Goal: Task Accomplishment & Management: Complete application form

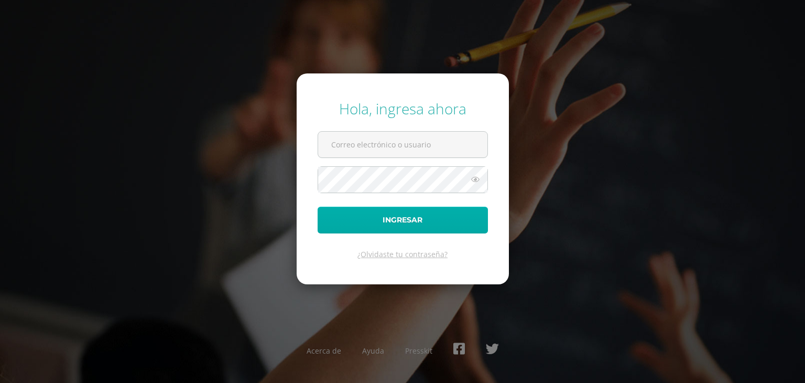
type input "sucelimorales@osoriosandoval.edu.gt"
click at [345, 229] on button "Ingresar" at bounding box center [403, 220] width 170 height 27
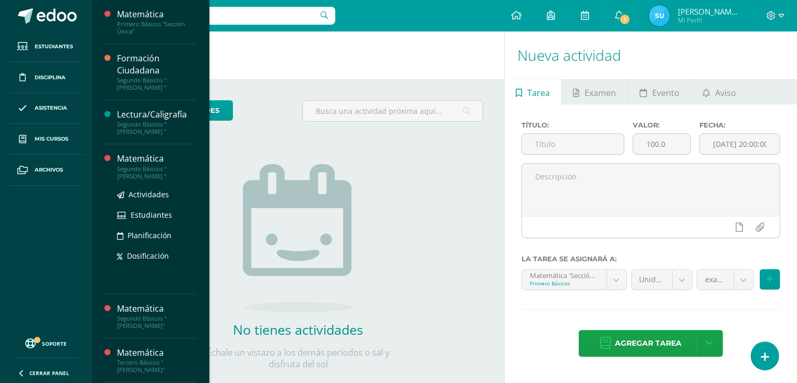
click at [160, 159] on div "Matemática" at bounding box center [157, 159] width 80 height 12
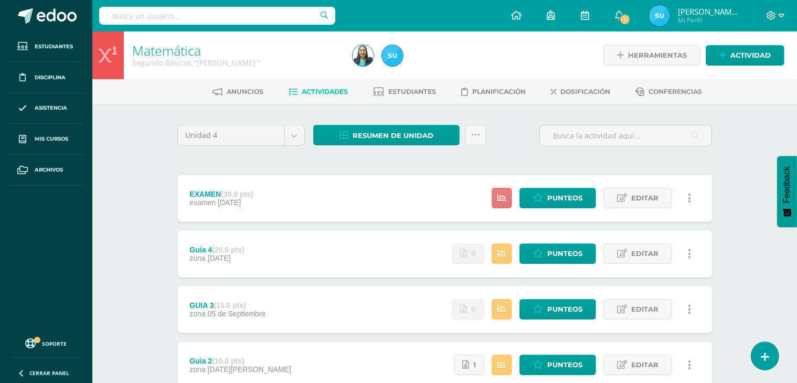
click at [506, 202] on icon at bounding box center [501, 198] width 9 height 9
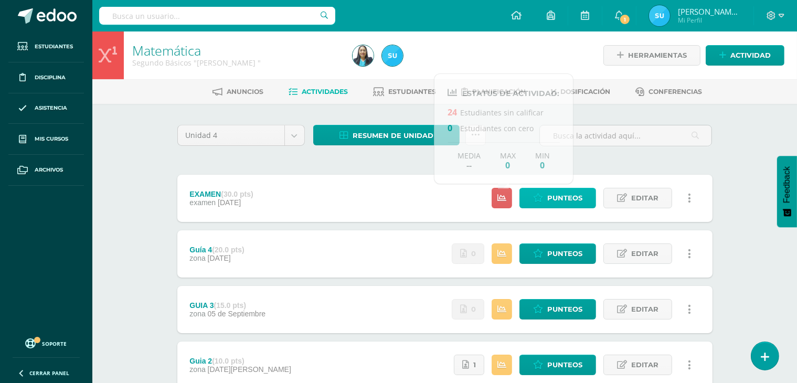
click at [556, 199] on span "Punteos" at bounding box center [564, 197] width 35 height 19
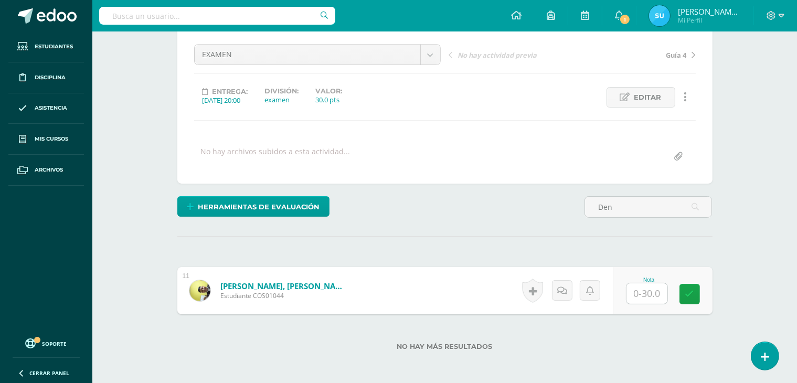
scroll to position [149, 0]
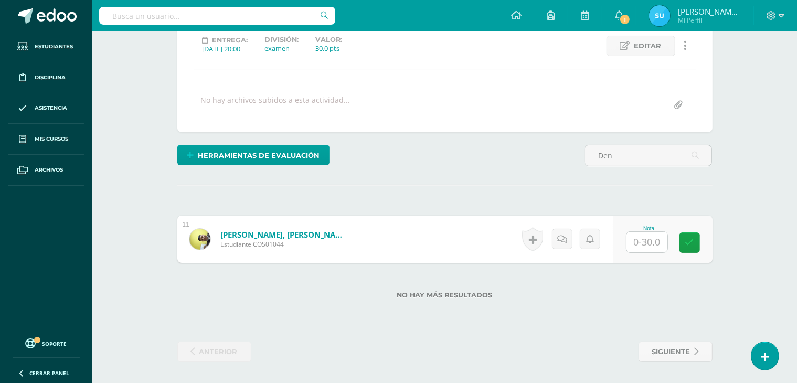
type input "Den"
click at [656, 240] on input "text" at bounding box center [646, 242] width 41 height 20
type input "21"
click at [645, 157] on input "Den" at bounding box center [648, 155] width 126 height 20
type input "D"
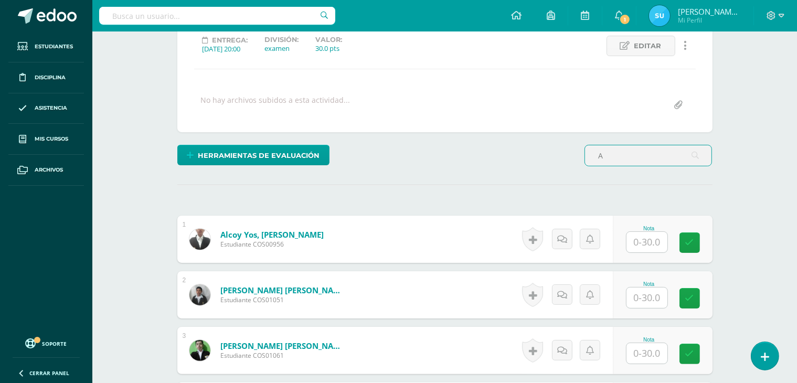
type input "A"
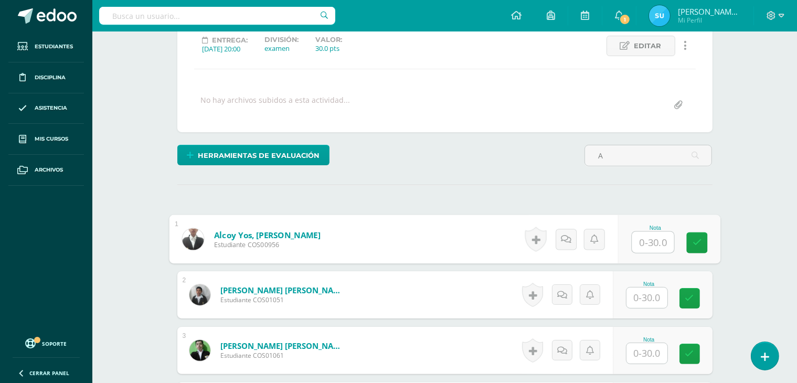
click at [652, 242] on input "text" at bounding box center [652, 242] width 42 height 21
type input "4"
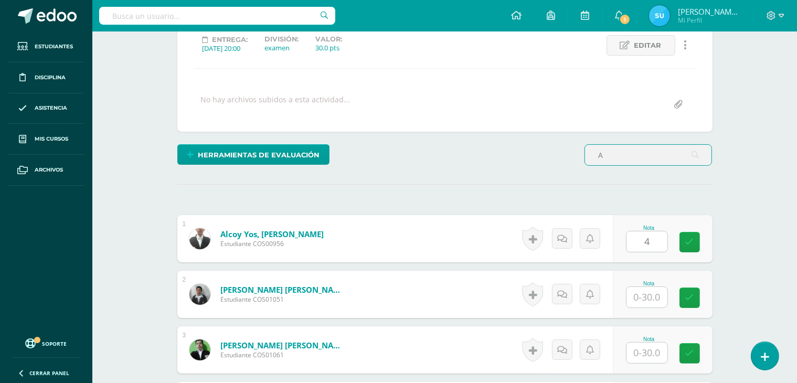
click at [628, 161] on input "A" at bounding box center [648, 155] width 126 height 20
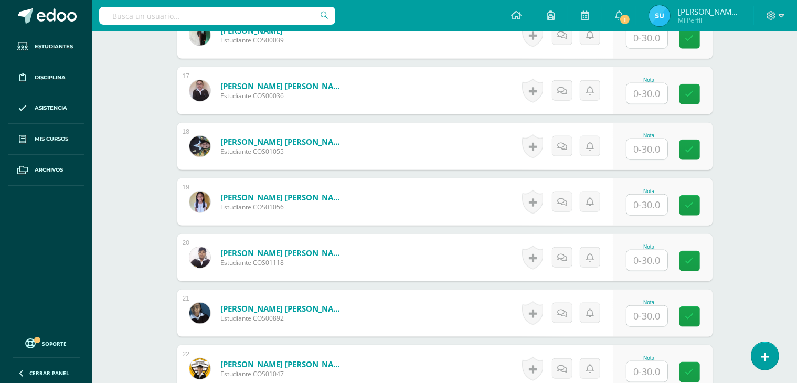
scroll to position [1199, 0]
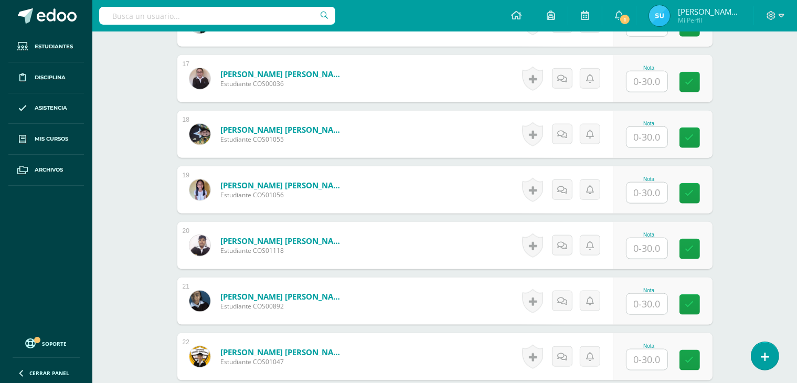
click at [648, 82] on input "text" at bounding box center [646, 81] width 41 height 20
type input "24"
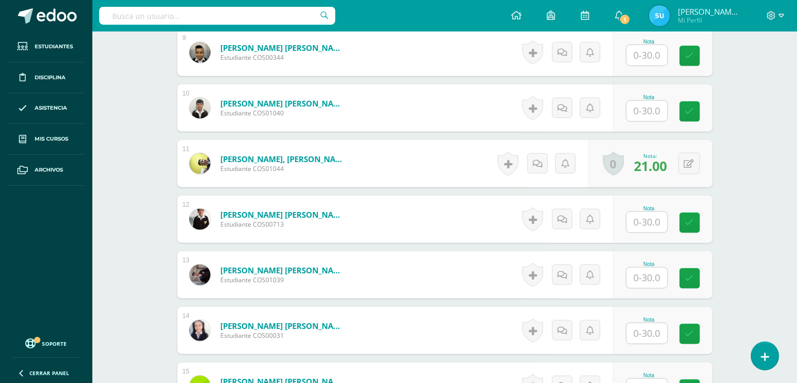
scroll to position [779, 0]
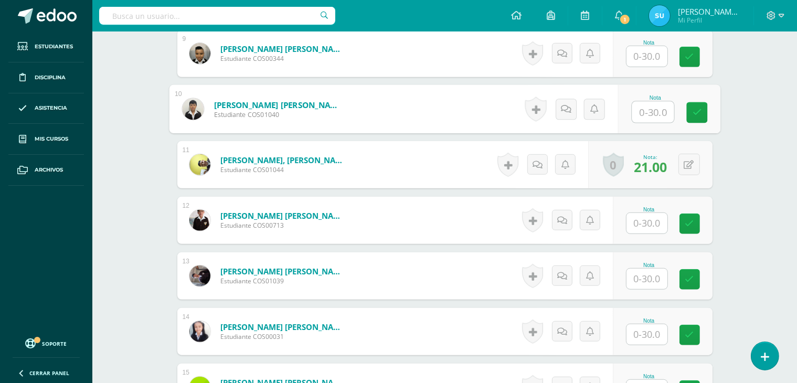
click at [638, 115] on input "text" at bounding box center [652, 112] width 42 height 21
type input "7"
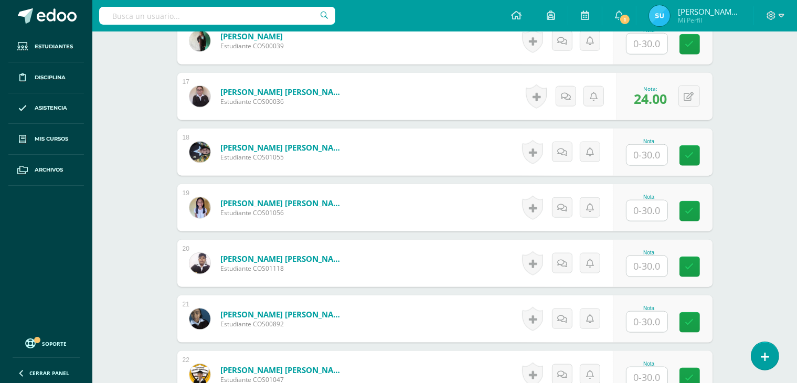
scroll to position [1199, 0]
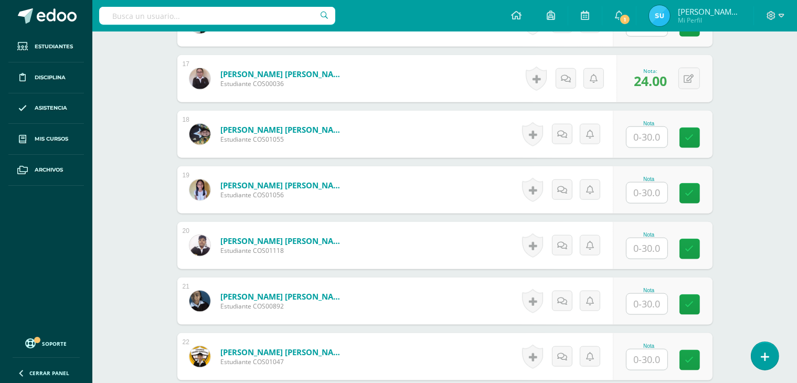
click at [647, 256] on div at bounding box center [647, 249] width 42 height 22
click at [647, 246] on input "text" at bounding box center [646, 248] width 41 height 20
type input "19"
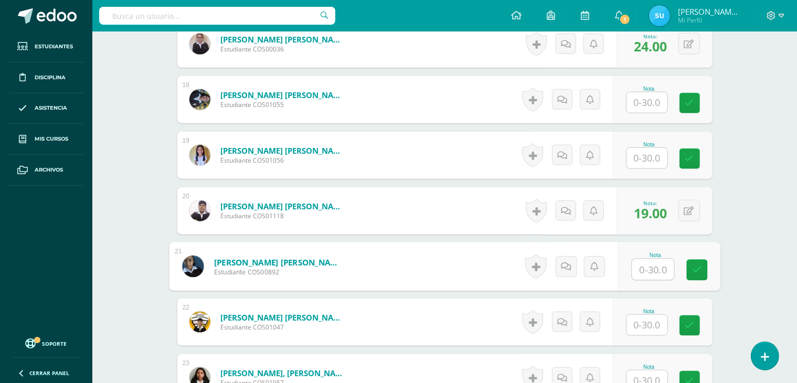
scroll to position [1251, 0]
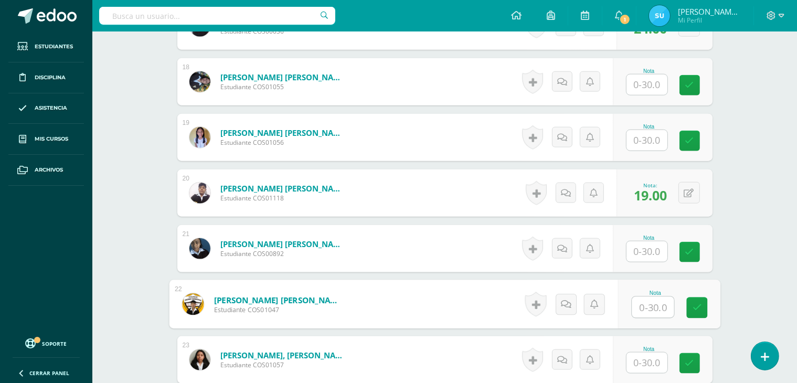
click at [649, 306] on input "text" at bounding box center [652, 307] width 42 height 21
type input "4"
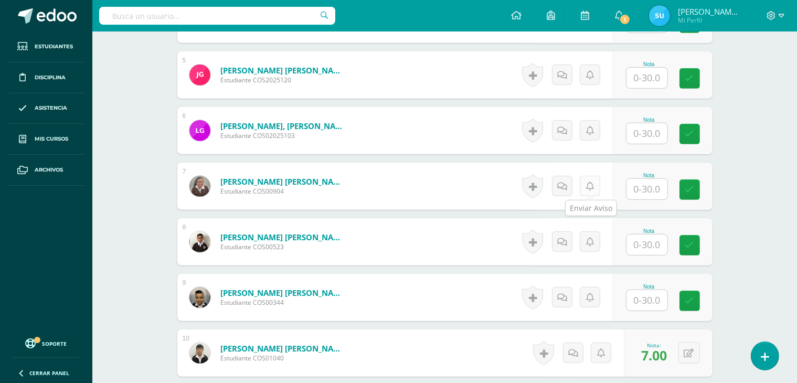
scroll to position [517, 0]
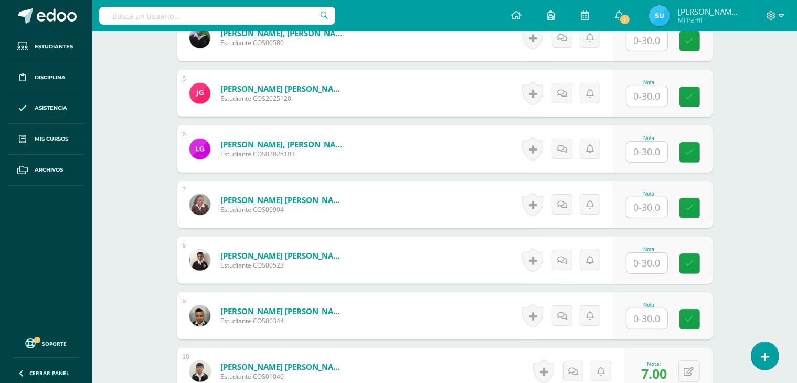
click at [638, 91] on input "text" at bounding box center [646, 96] width 41 height 20
type input "4"
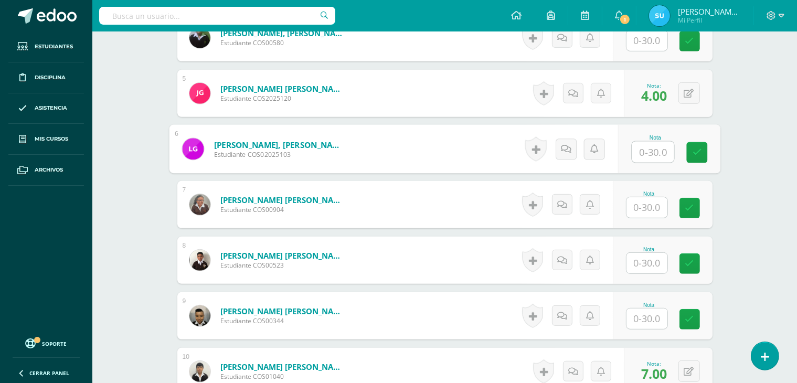
click at [647, 196] on div "Nota" at bounding box center [649, 204] width 46 height 27
click at [650, 206] on input "text" at bounding box center [646, 207] width 41 height 20
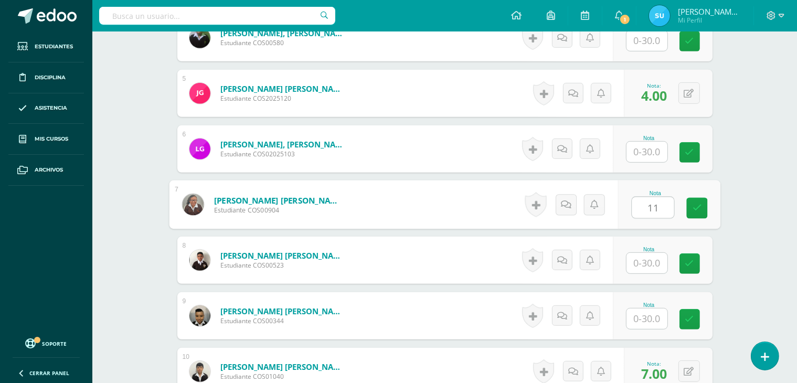
type input "11"
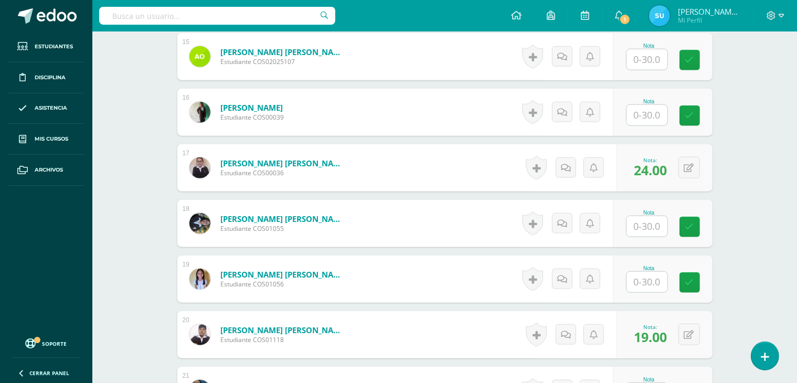
scroll to position [1146, 0]
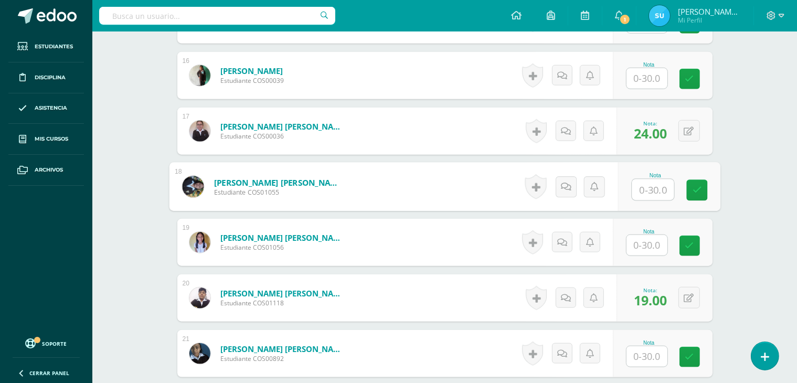
click at [652, 189] on input "text" at bounding box center [652, 189] width 42 height 21
type input "10"
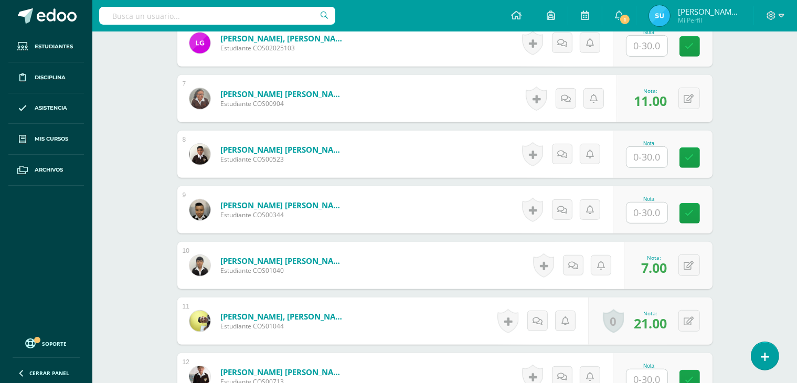
scroll to position [622, 0]
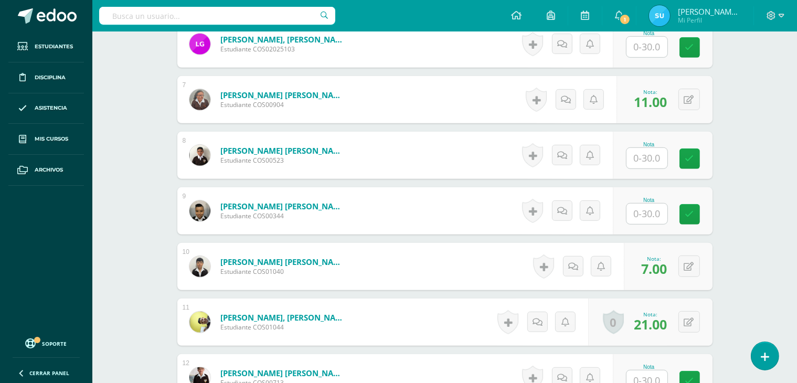
click at [654, 160] on input "text" at bounding box center [646, 158] width 41 height 20
type input "14"
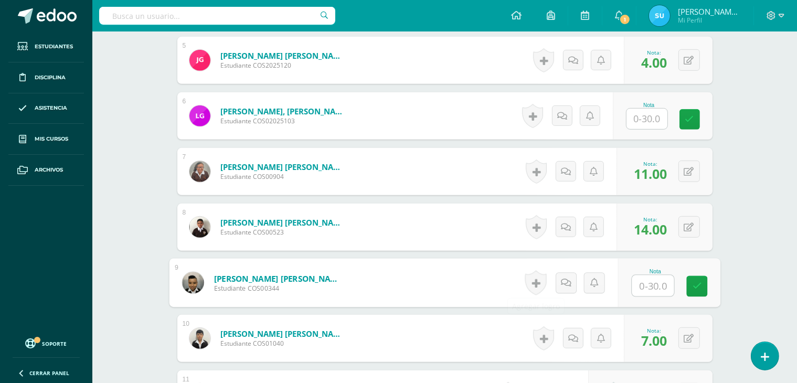
scroll to position [465, 0]
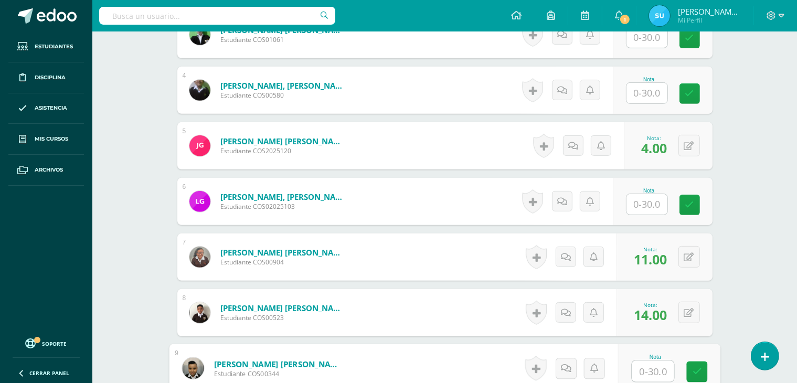
click at [653, 87] on input "text" at bounding box center [646, 93] width 41 height 20
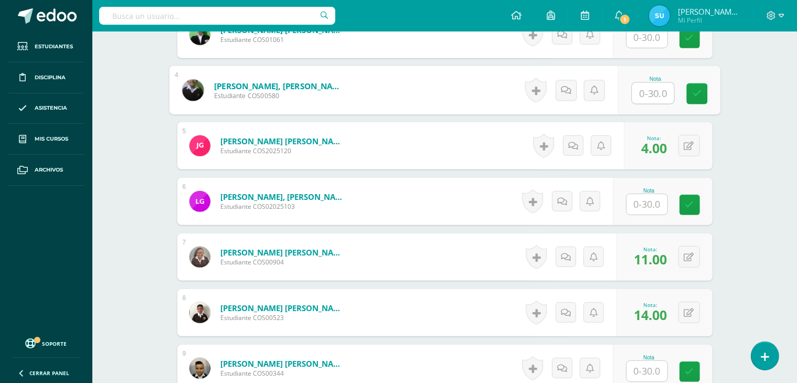
type input "7"
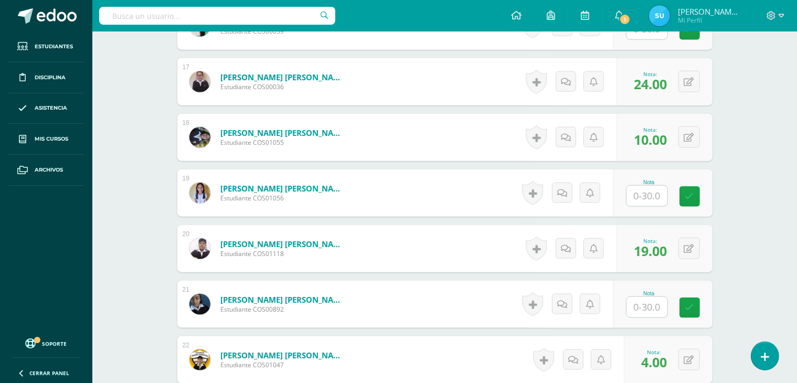
scroll to position [1199, 0]
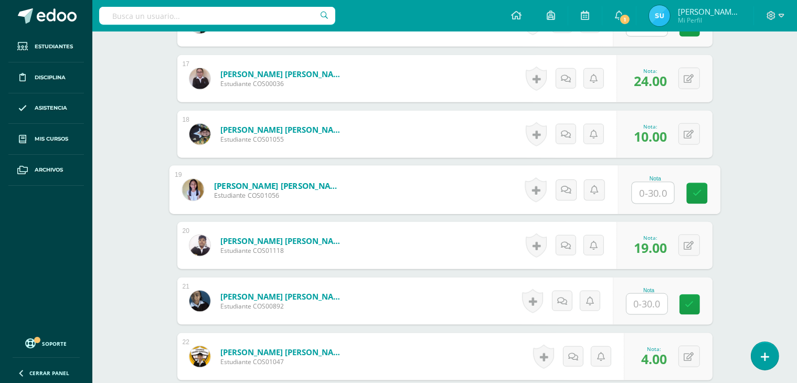
click at [658, 198] on input "text" at bounding box center [652, 192] width 42 height 21
type input "9"
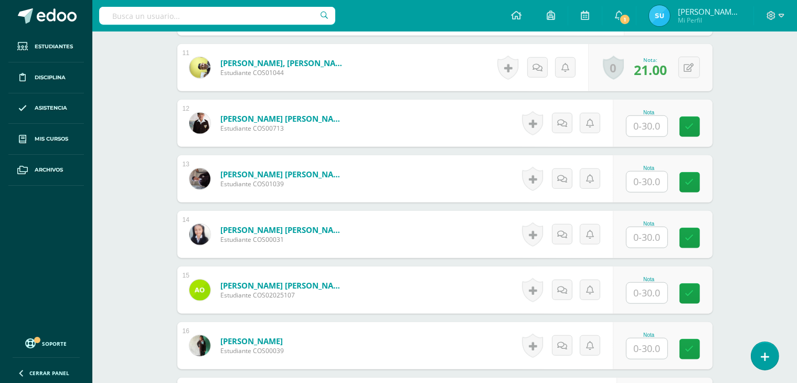
scroll to position [850, 0]
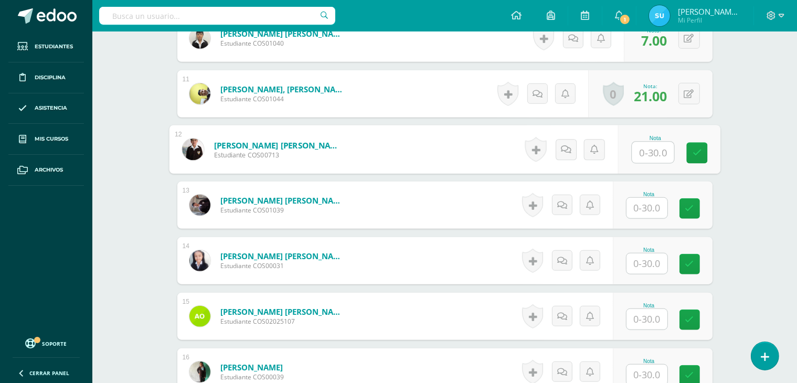
click at [653, 142] on input "text" at bounding box center [652, 152] width 42 height 21
type input "11"
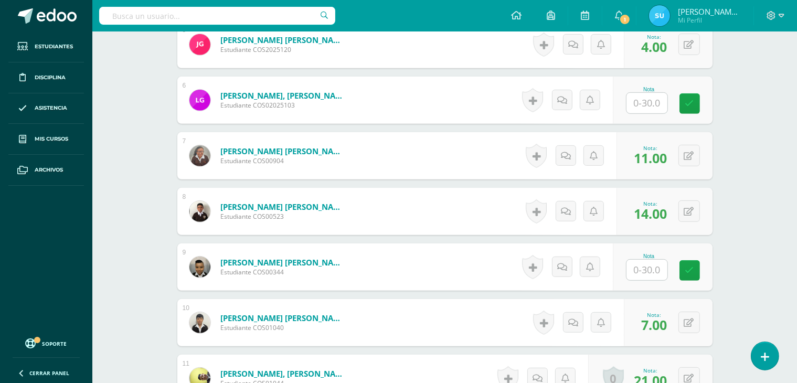
scroll to position [535, 0]
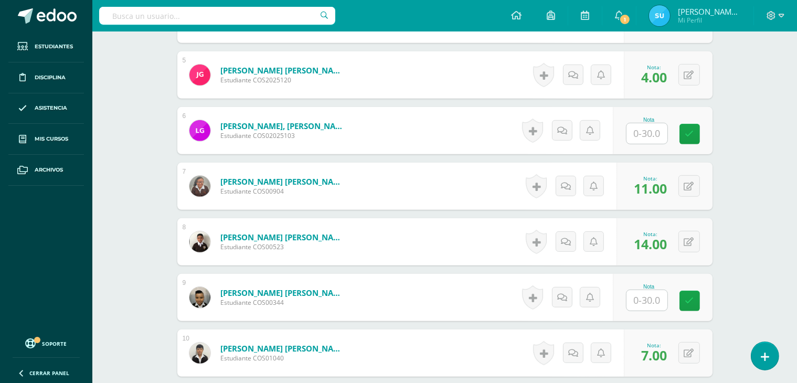
click at [654, 136] on input "text" at bounding box center [646, 133] width 41 height 20
type input "3"
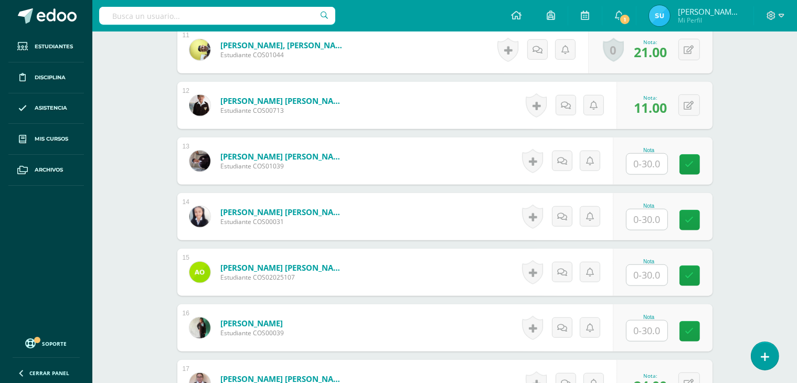
scroll to position [955, 0]
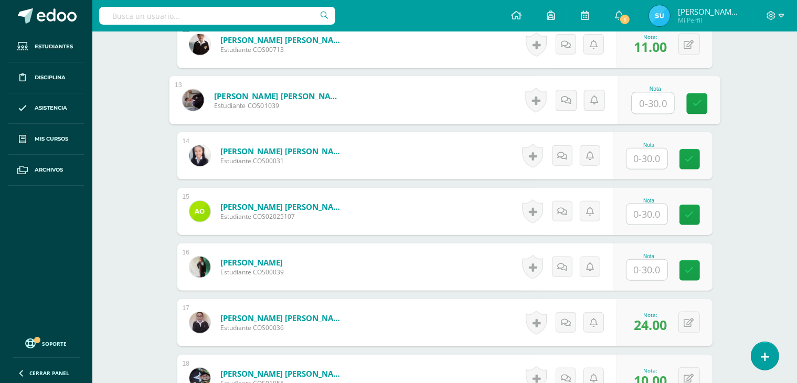
click at [646, 100] on input "text" at bounding box center [652, 103] width 42 height 21
type input "16"
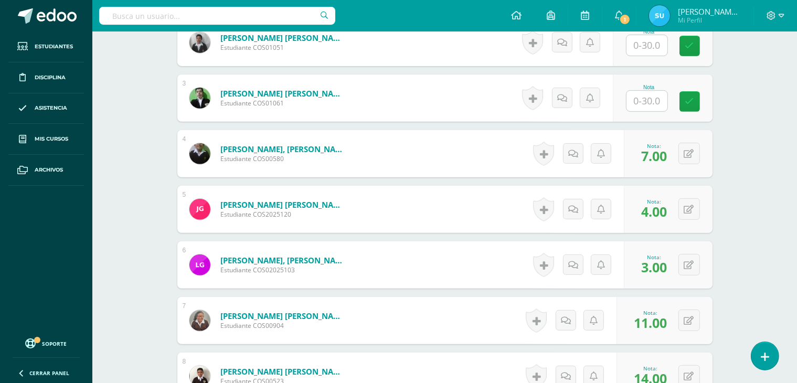
scroll to position [378, 0]
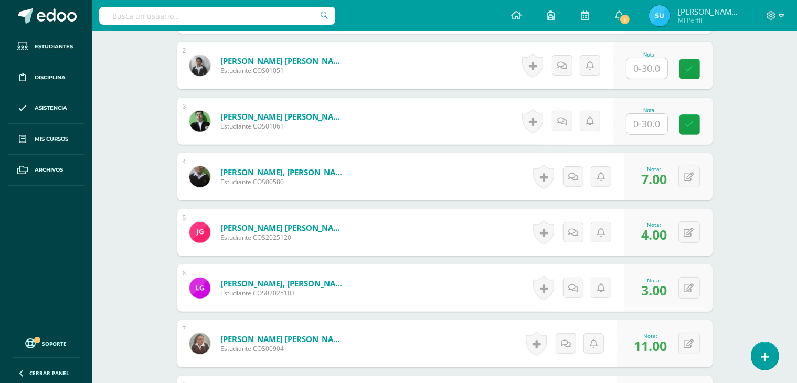
click at [651, 63] on input "text" at bounding box center [646, 68] width 41 height 20
type input "14"
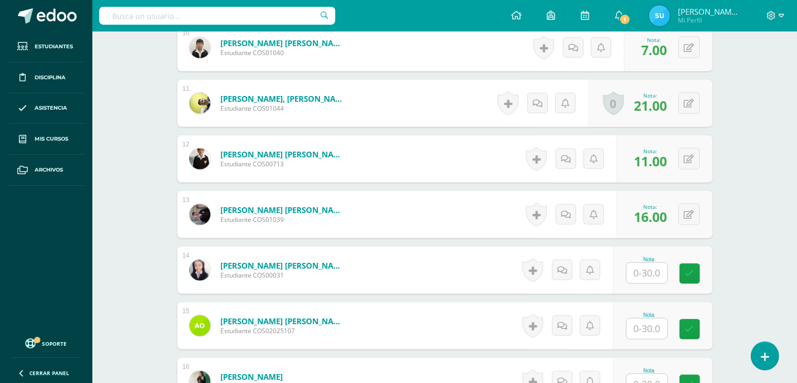
scroll to position [903, 0]
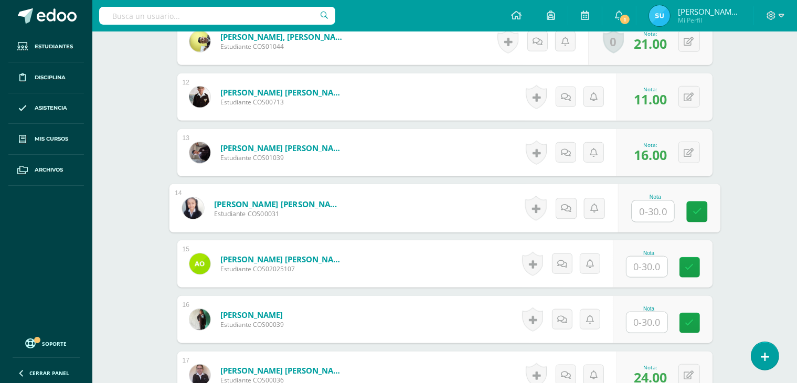
click at [644, 207] on input "text" at bounding box center [652, 211] width 42 height 21
type input "24"
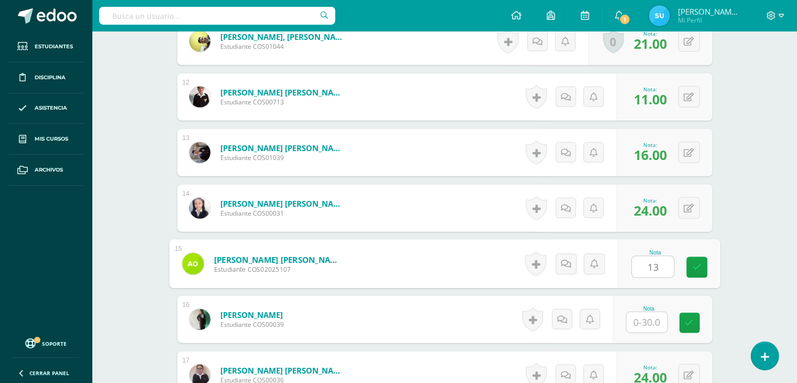
type input "13"
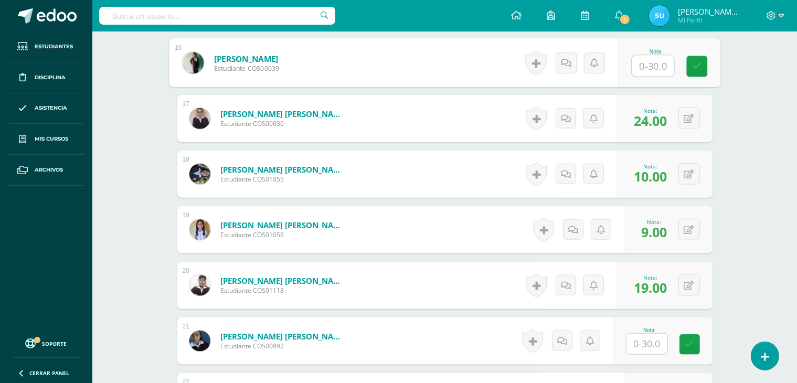
scroll to position [1165, 0]
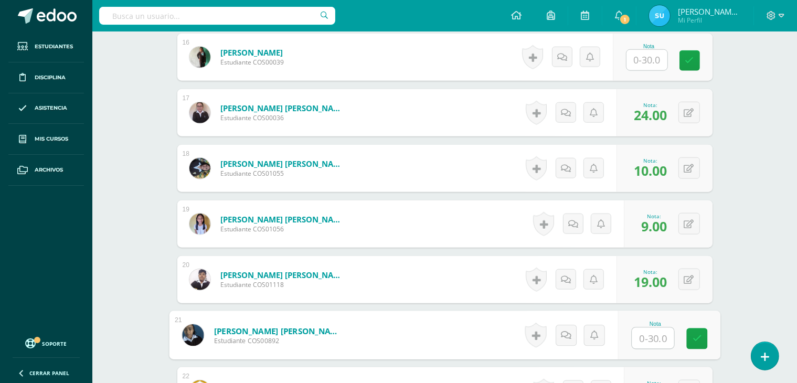
click at [652, 338] on input "text" at bounding box center [652, 338] width 42 height 21
type input "13"
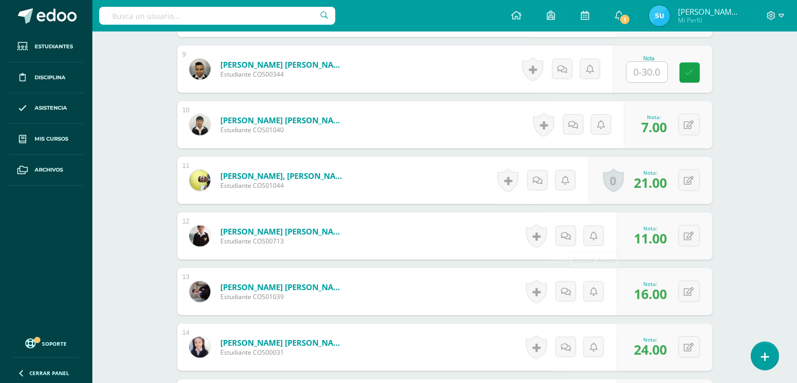
scroll to position [745, 0]
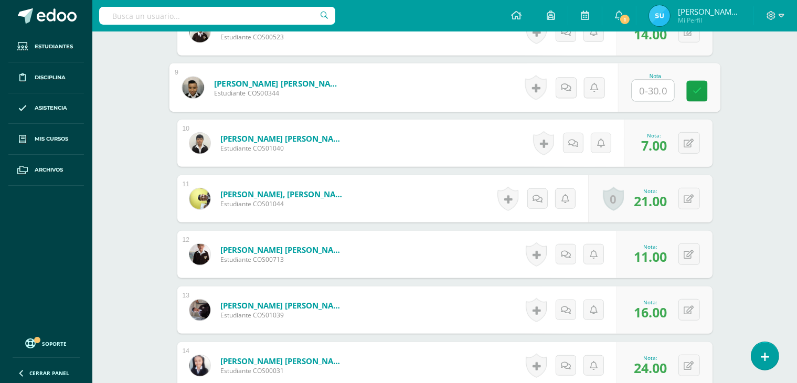
click at [646, 91] on input "text" at bounding box center [652, 90] width 42 height 21
type input "24"
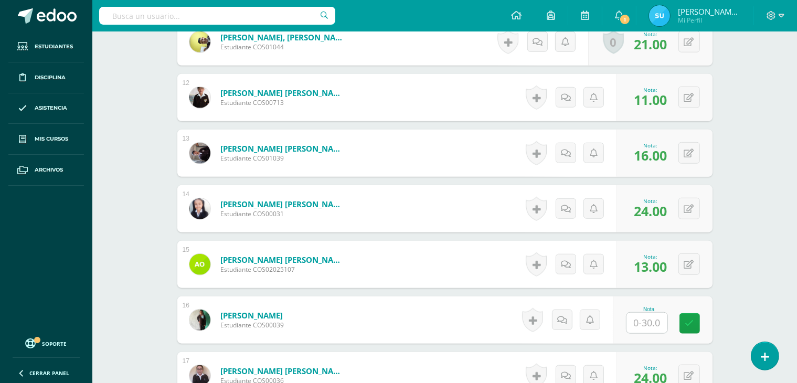
scroll to position [903, 0]
click at [650, 325] on input "text" at bounding box center [646, 322] width 41 height 20
type input "25"
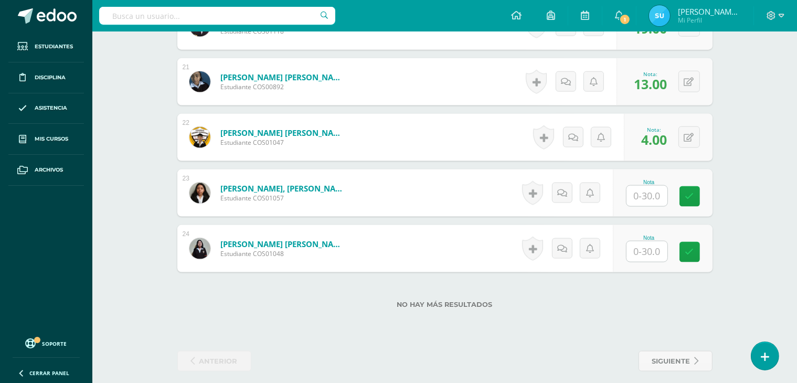
scroll to position [1427, 0]
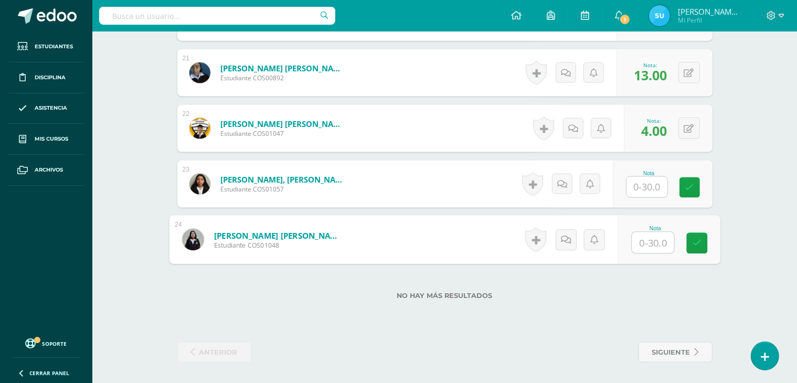
click at [652, 244] on input "text" at bounding box center [652, 242] width 42 height 21
type input "15"
click at [640, 184] on input "text" at bounding box center [646, 187] width 41 height 20
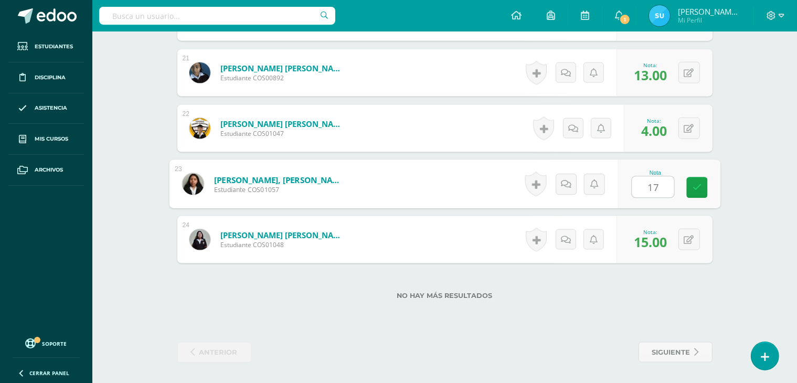
type input "17"
click button at bounding box center [0, 0] width 0 height 0
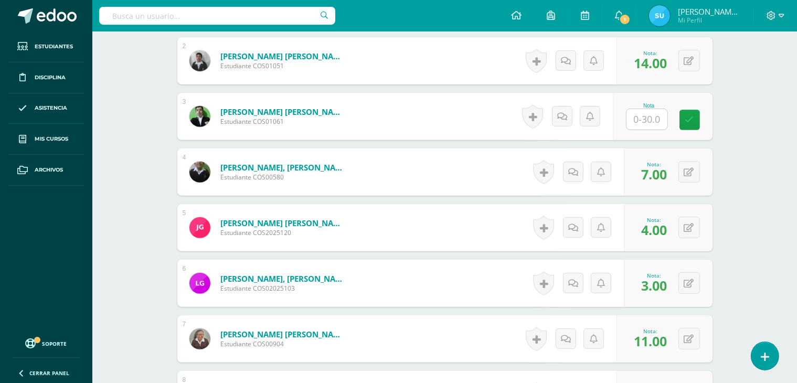
scroll to position [326, 0]
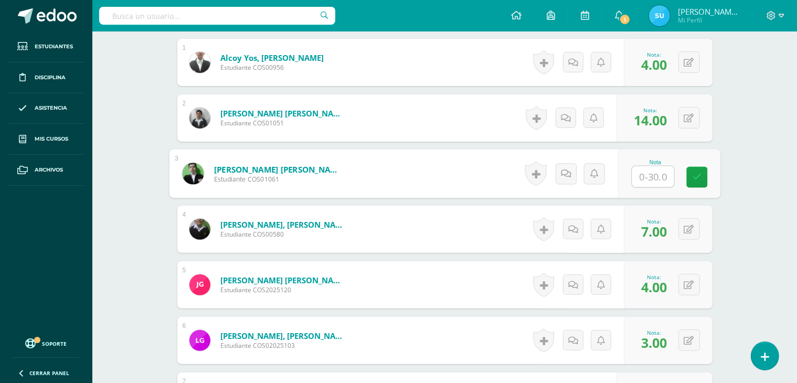
click at [633, 170] on input "text" at bounding box center [652, 176] width 42 height 21
type input "7"
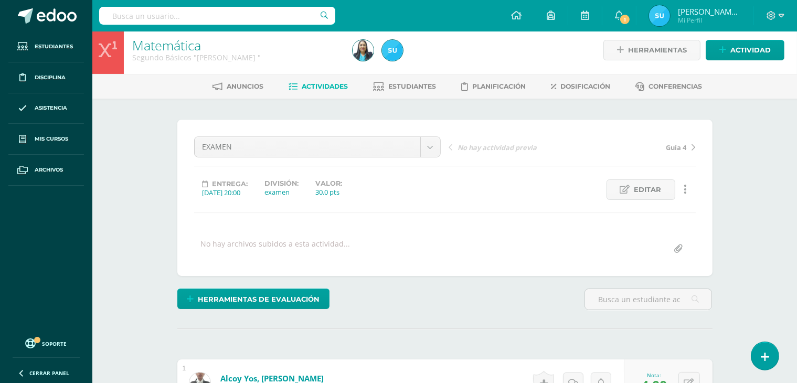
scroll to position [0, 0]
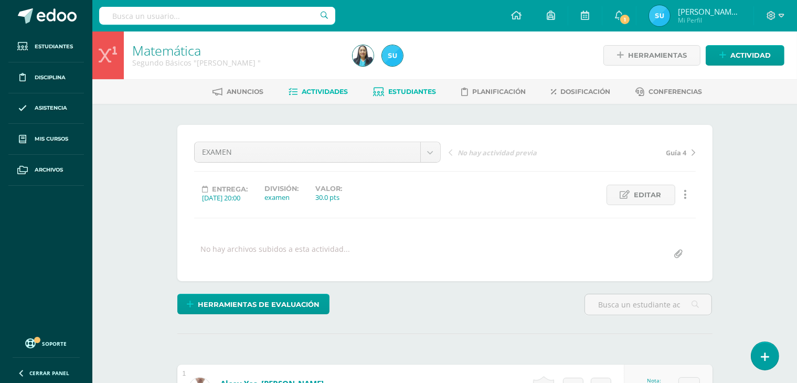
click at [407, 85] on link "Estudiantes" at bounding box center [404, 91] width 63 height 17
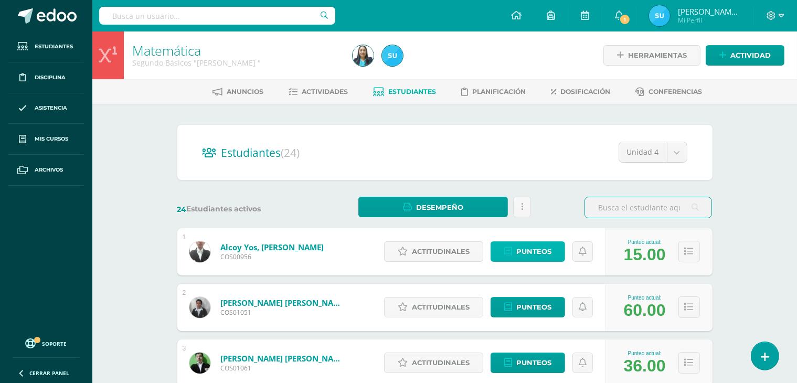
click at [535, 253] on span "Punteos" at bounding box center [533, 251] width 35 height 19
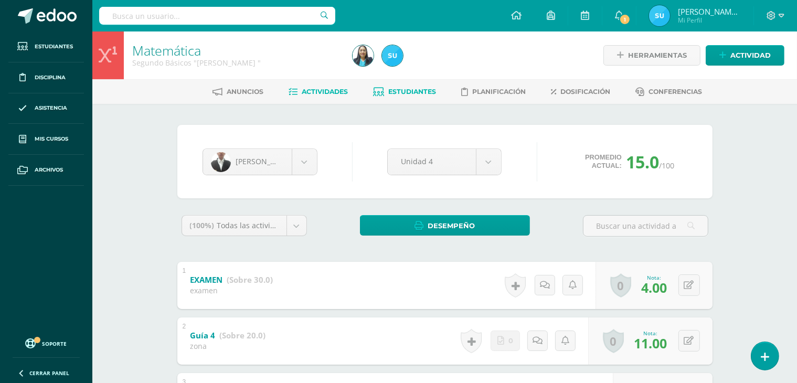
click at [330, 94] on span "Actividades" at bounding box center [325, 92] width 46 height 8
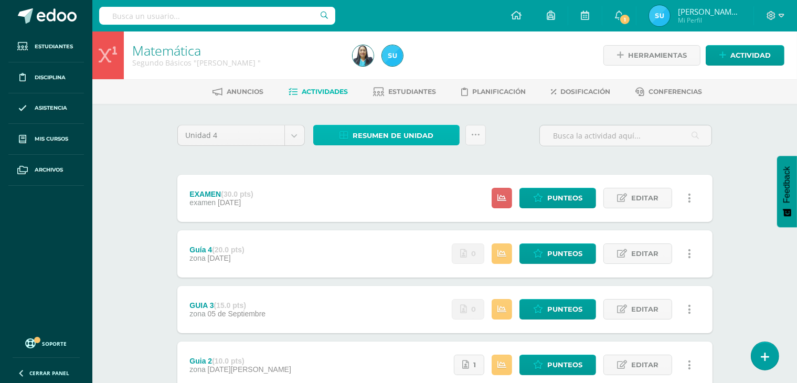
click at [450, 139] on link "Resumen de unidad" at bounding box center [386, 135] width 146 height 20
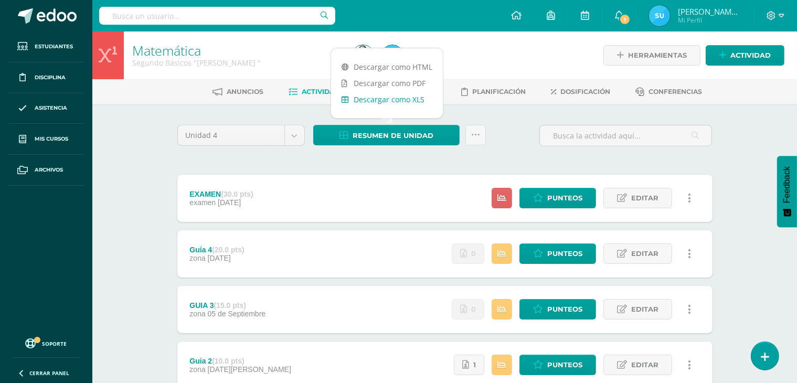
click at [405, 101] on link "Descargar como XLS" at bounding box center [387, 99] width 112 height 16
